Goal: Book appointment/travel/reservation

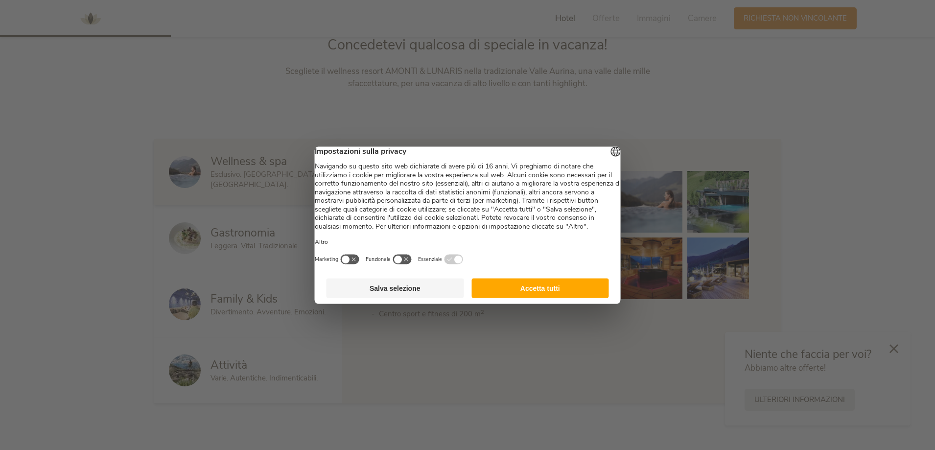
scroll to position [538, 0]
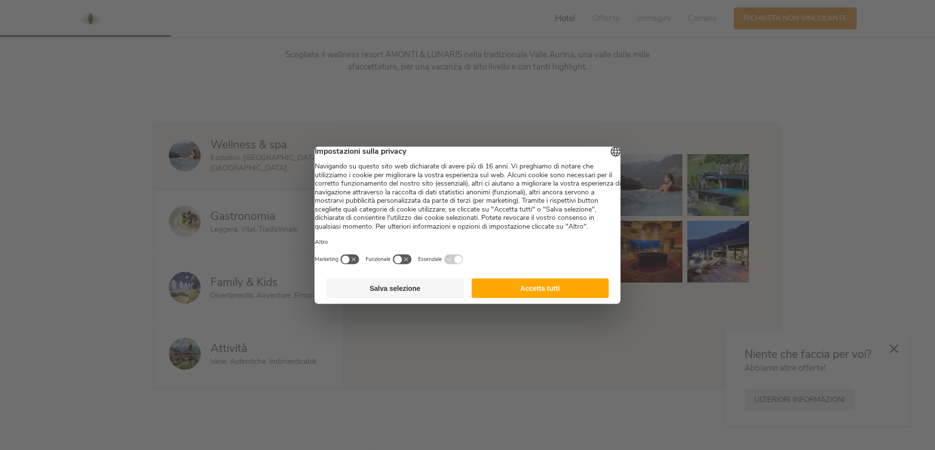
click at [73, 125] on div at bounding box center [467, 225] width 935 height 450
click at [576, 298] on button "Accetta tutti" at bounding box center [540, 288] width 138 height 20
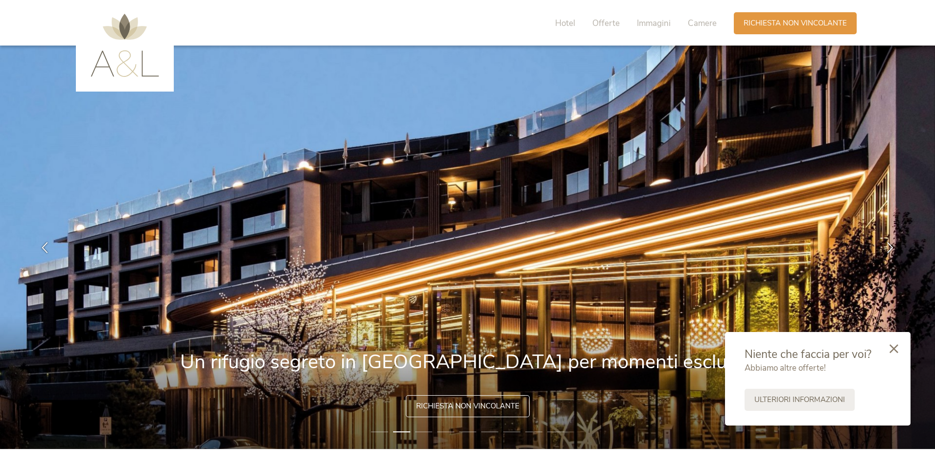
scroll to position [0, 0]
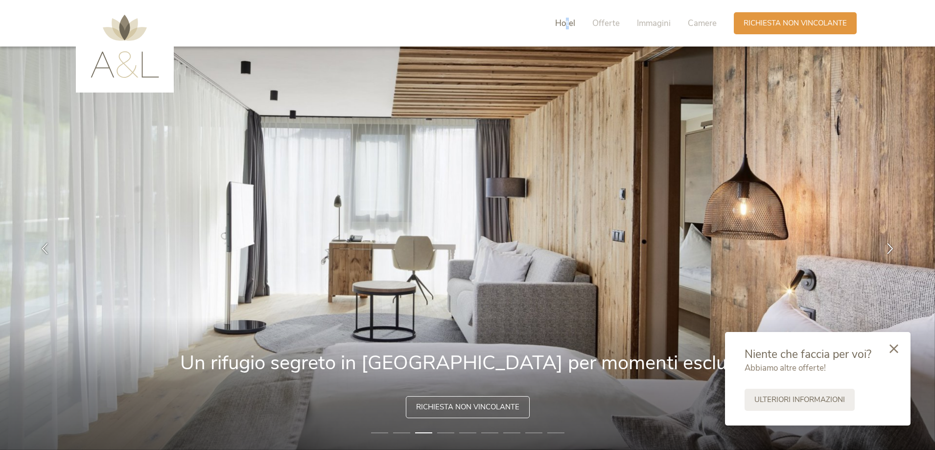
click at [567, 21] on span "Hotel" at bounding box center [565, 23] width 20 height 11
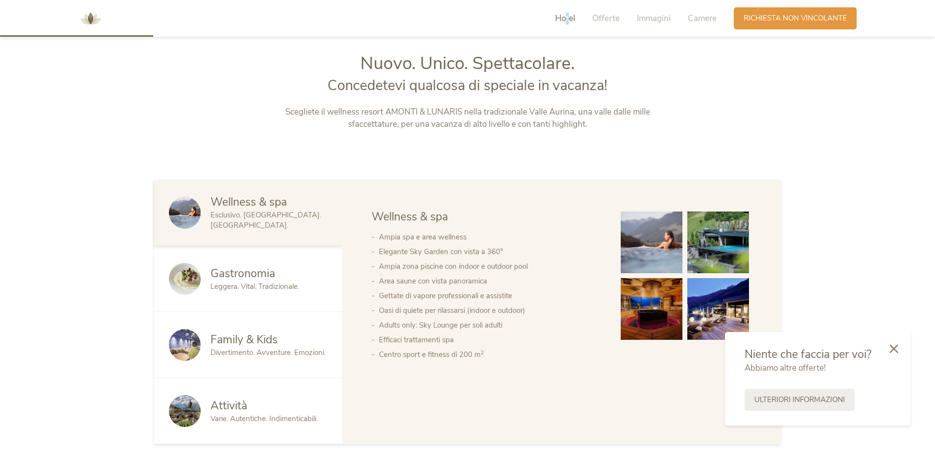
scroll to position [484, 0]
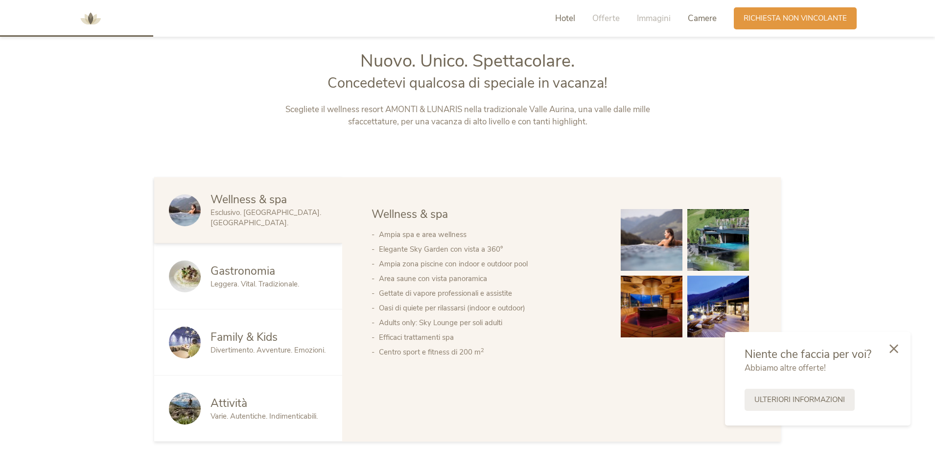
click at [708, 19] on span "Camere" at bounding box center [702, 18] width 29 height 11
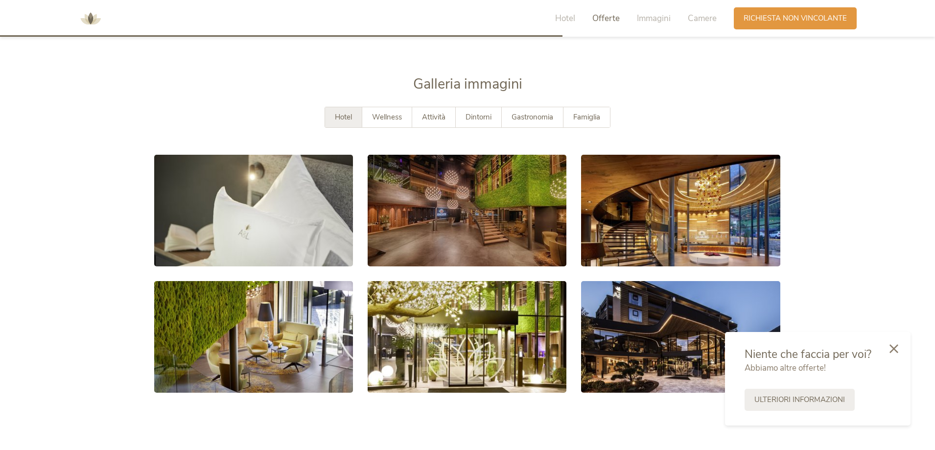
scroll to position [1774, 0]
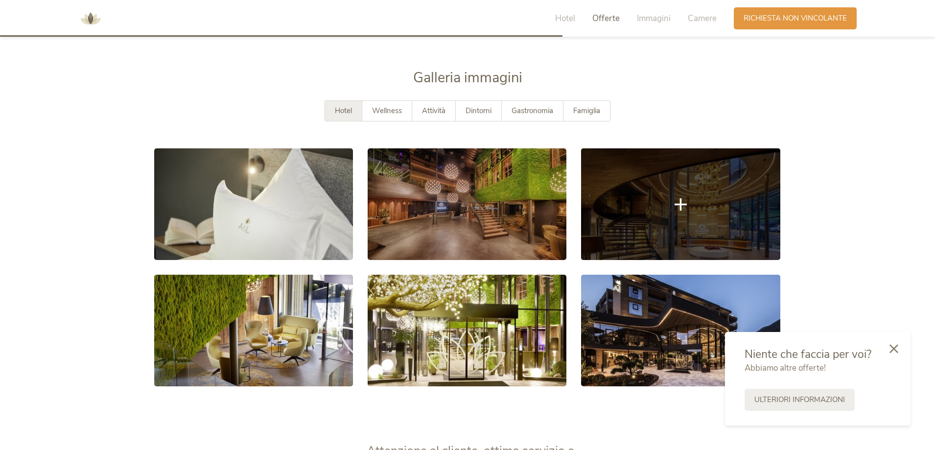
click at [645, 205] on link at bounding box center [680, 204] width 199 height 112
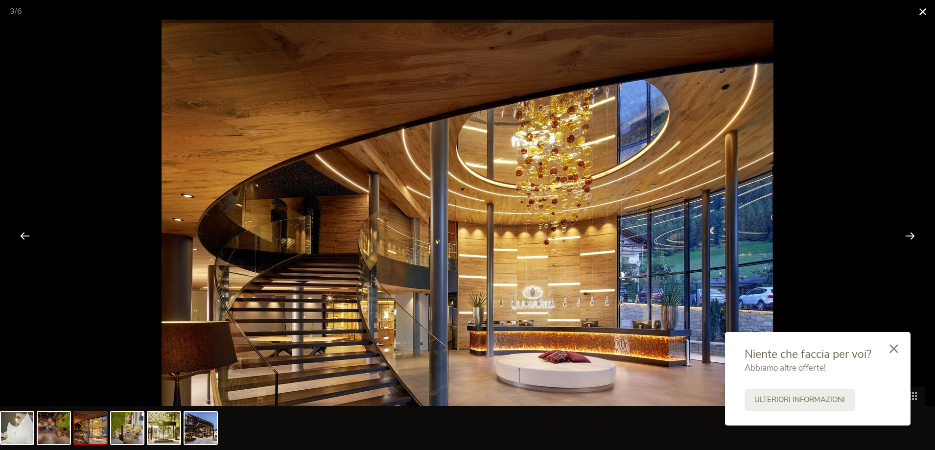
click at [922, 7] on span at bounding box center [922, 11] width 24 height 23
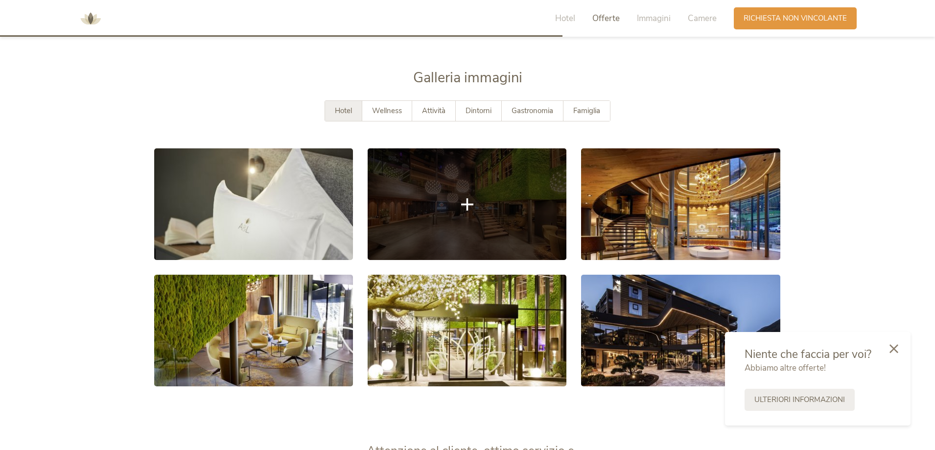
click at [504, 217] on link at bounding box center [467, 204] width 199 height 112
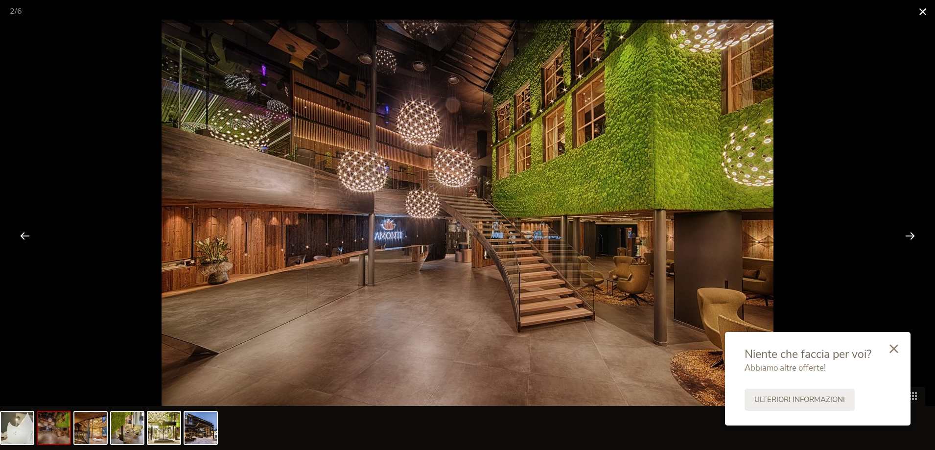
click at [924, 12] on span at bounding box center [922, 11] width 24 height 23
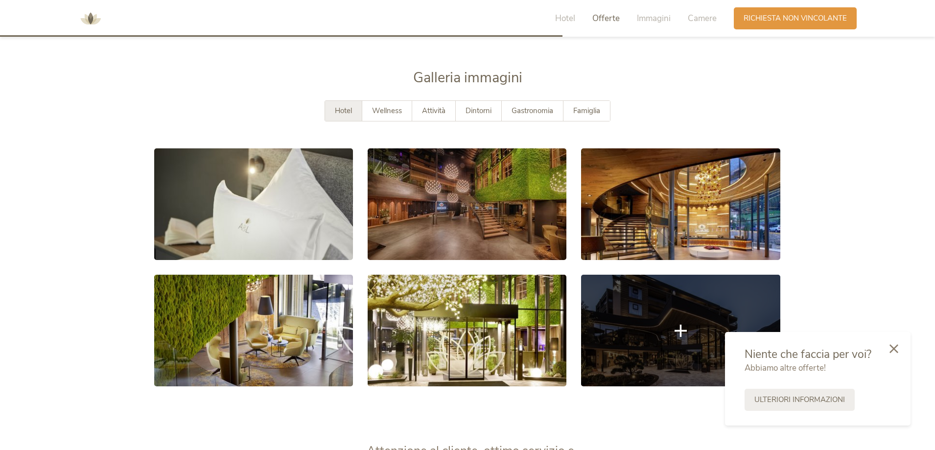
click at [685, 361] on link at bounding box center [680, 331] width 199 height 112
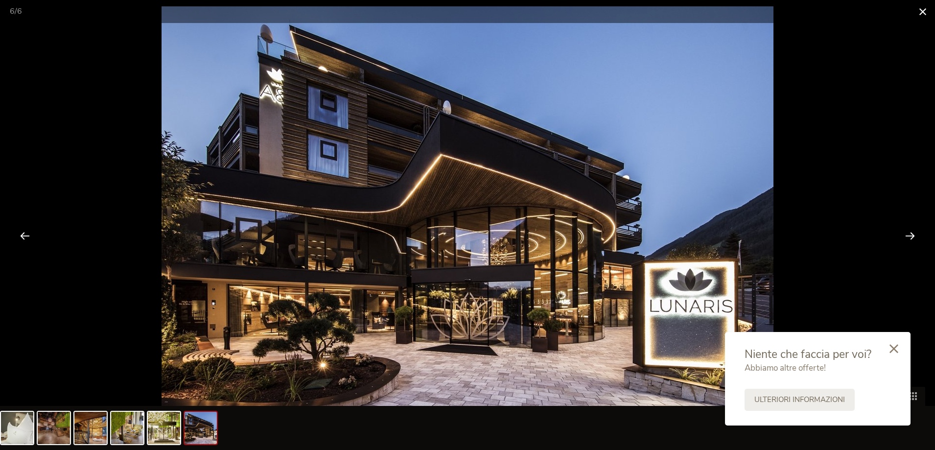
click at [925, 13] on span at bounding box center [922, 11] width 24 height 23
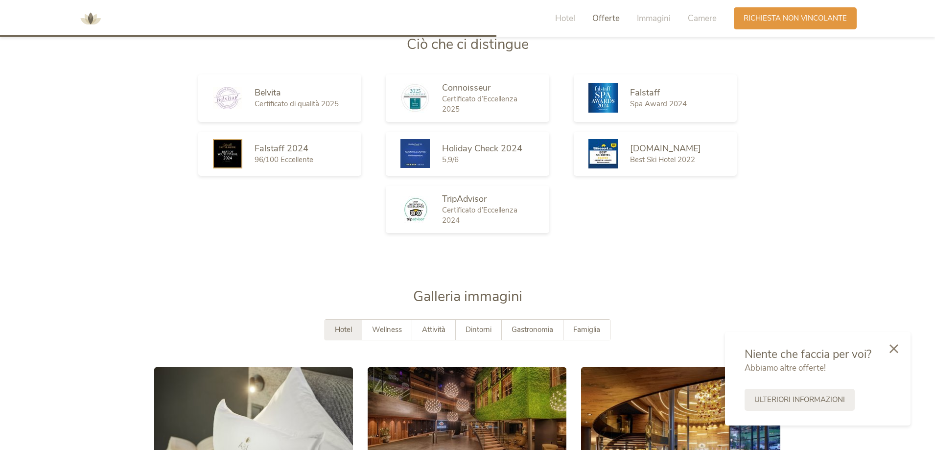
scroll to position [1578, 0]
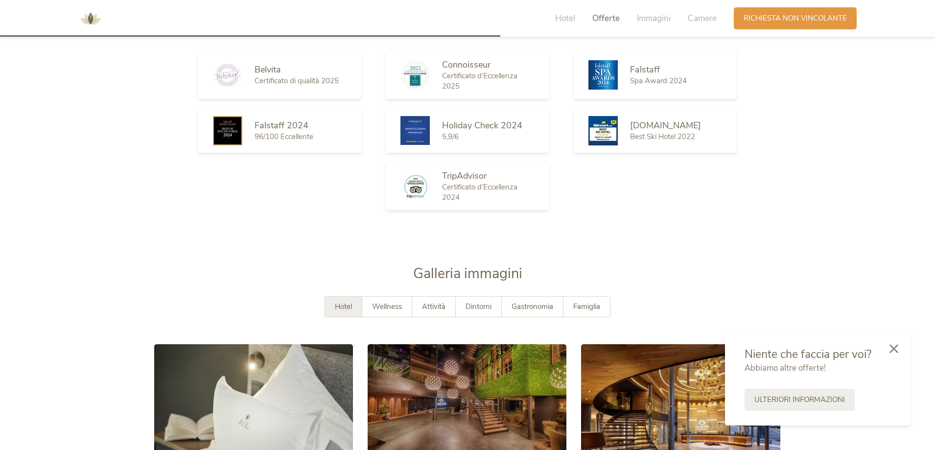
click at [577, 10] on div "Hotel Offerte Immagini Camere" at bounding box center [638, 18] width 191 height 22
click at [571, 18] on span "Hotel" at bounding box center [565, 18] width 20 height 11
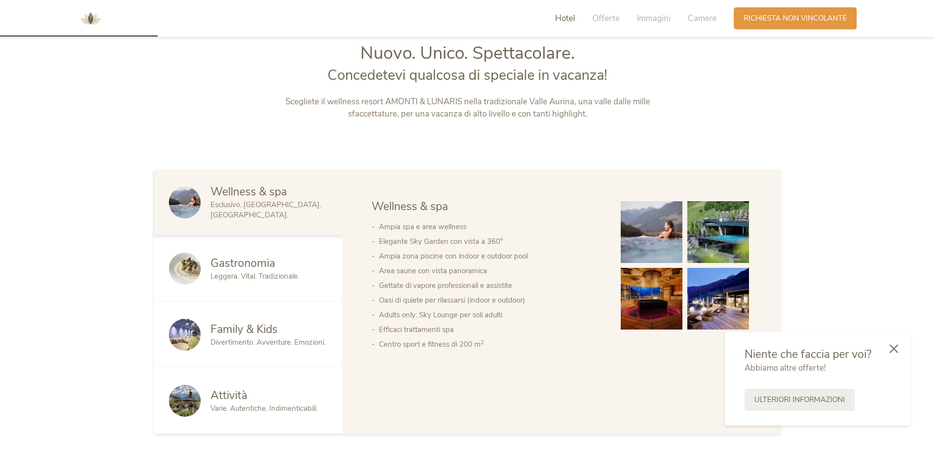
scroll to position [484, 0]
